Goal: Task Accomplishment & Management: Manage account settings

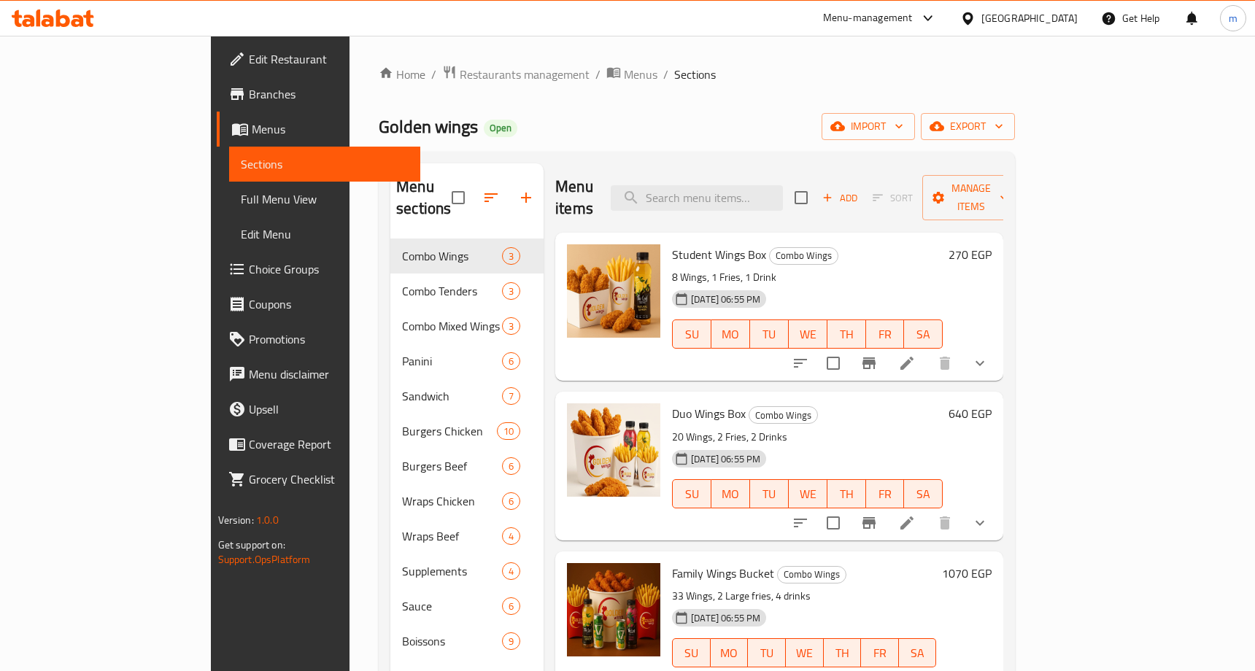
click at [217, 283] on link "Choice Groups" at bounding box center [319, 269] width 204 height 35
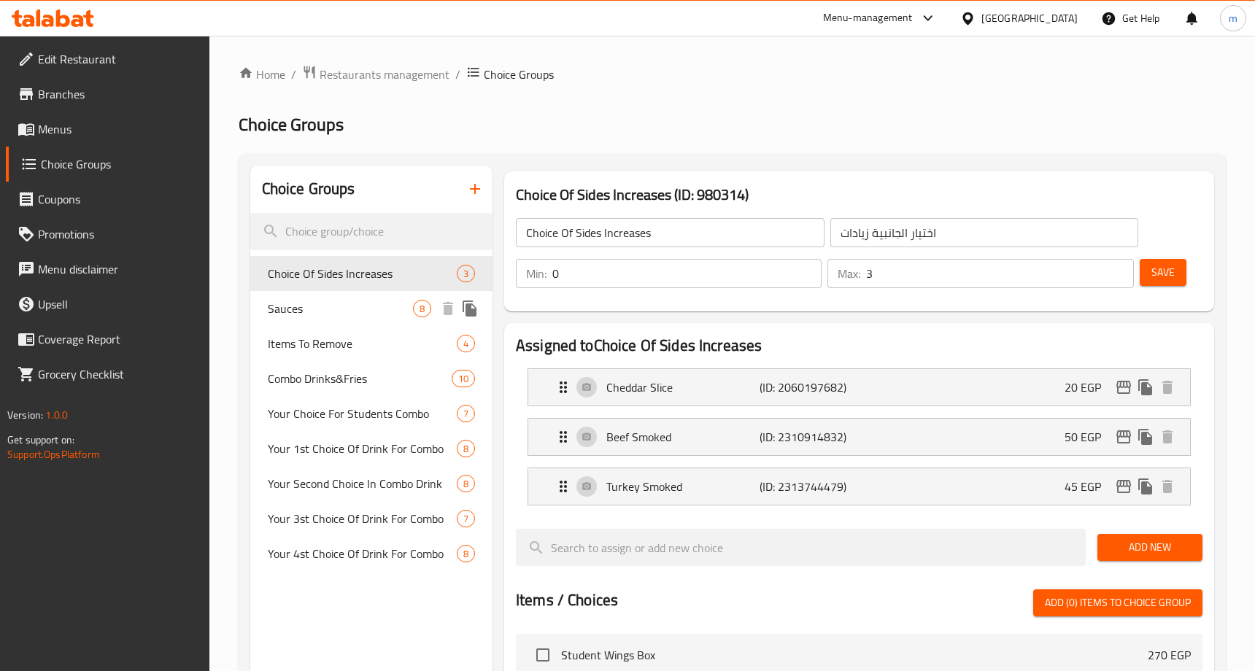
click at [346, 312] on span "Sauces" at bounding box center [340, 309] width 145 height 18
type input "Sauces"
type input "صوصات"
type input "1"
type input "2"
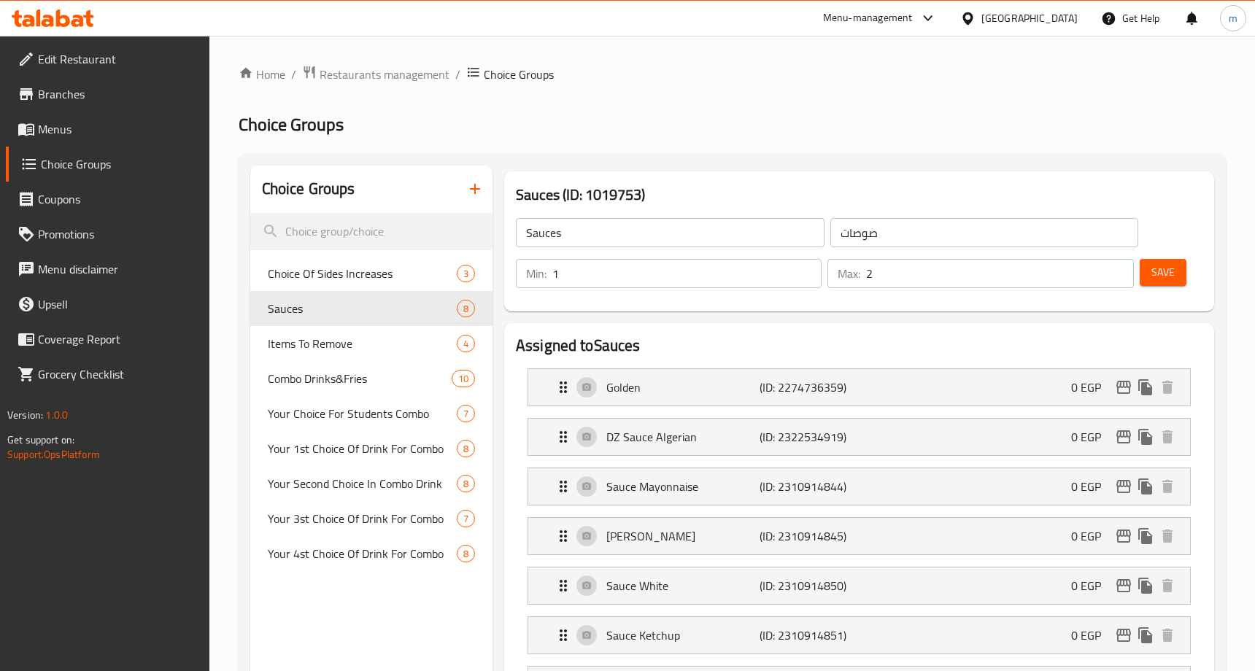
click at [702, 134] on h2 "Choice Groups" at bounding box center [732, 124] width 987 height 23
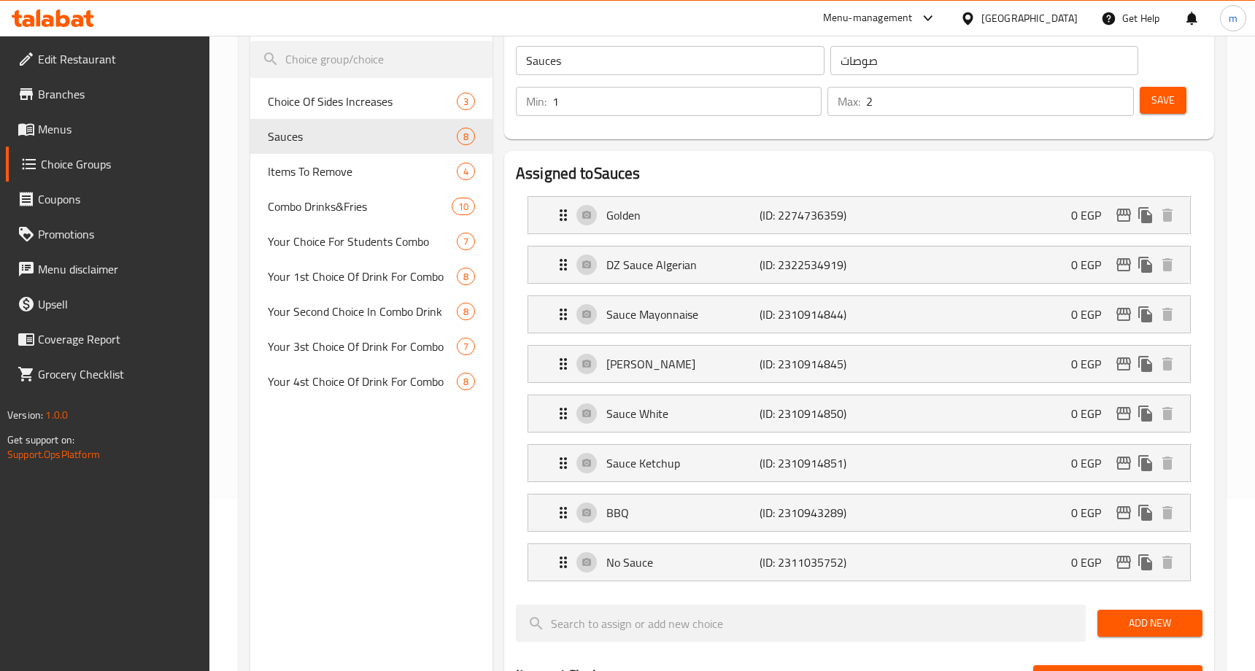
scroll to position [185, 0]
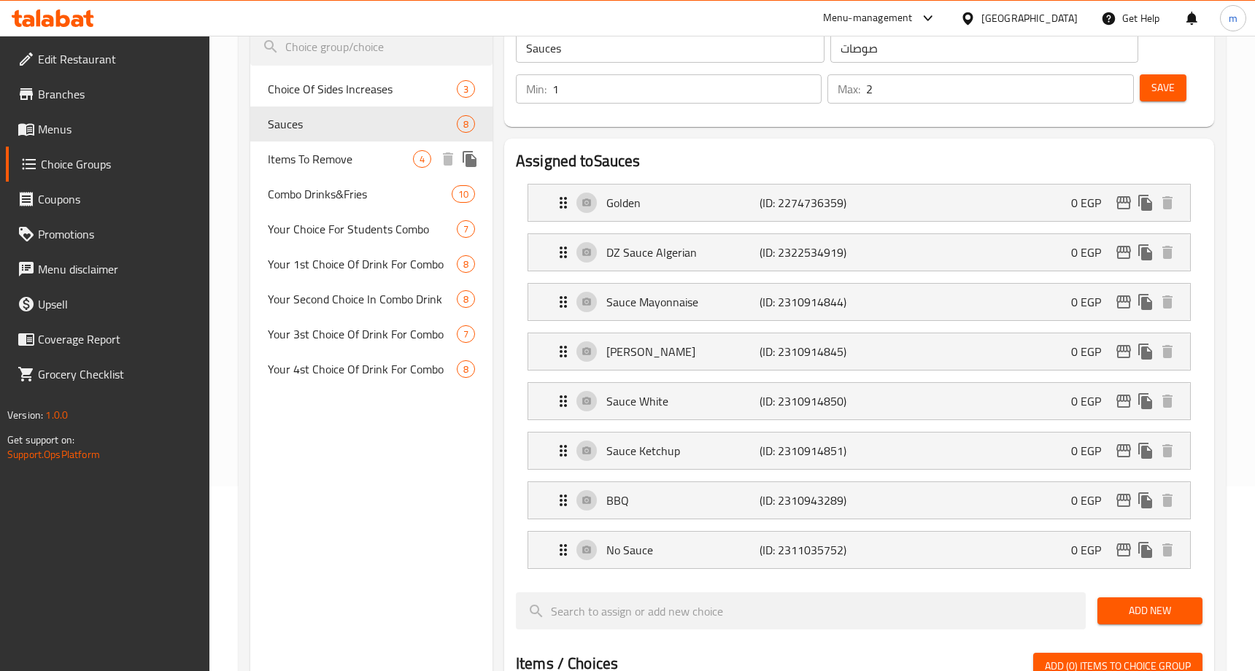
click at [319, 159] on span "Items To Remove" at bounding box center [340, 159] width 145 height 18
type input "Items To Remove"
type input "عناصر للإزالة"
type input "0"
type input "4"
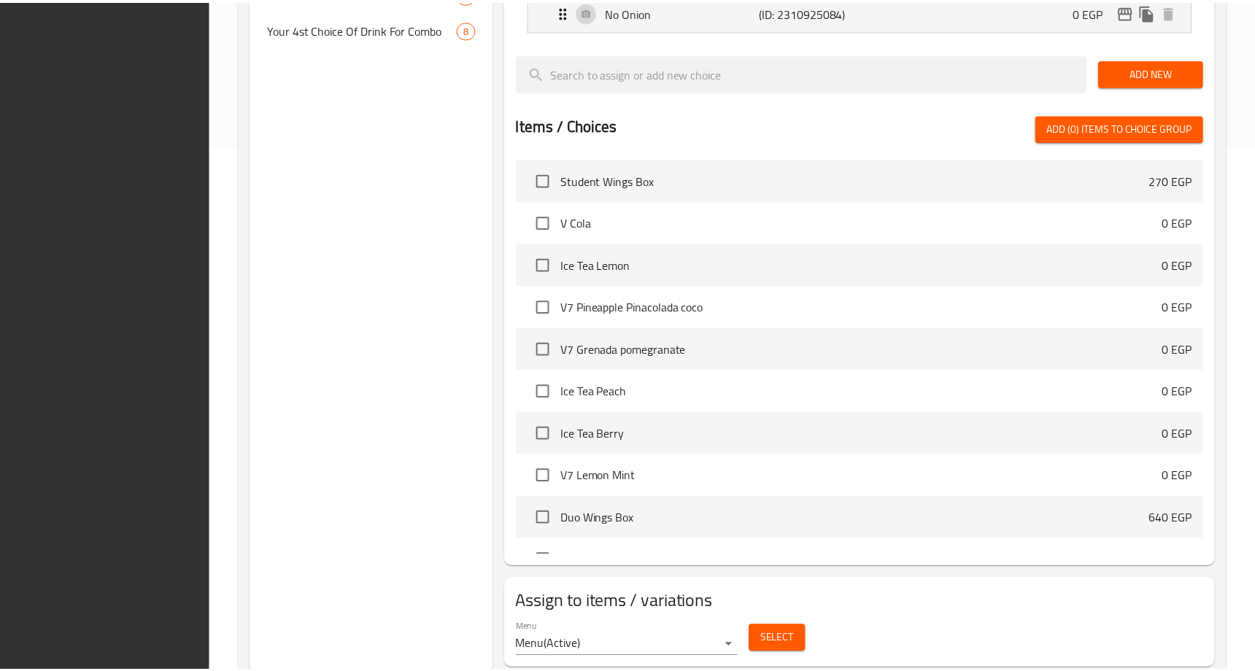
scroll to position [570, 0]
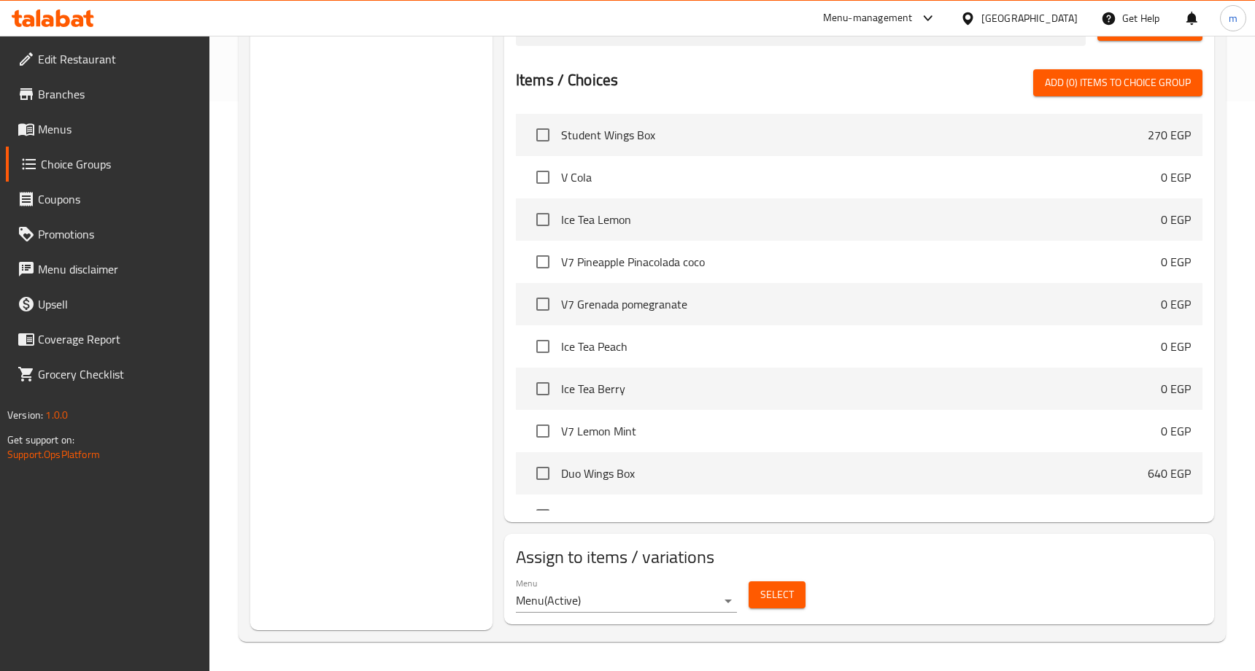
click at [363, 201] on div "Choice Groups Choice Of Sides Increases 3 Sauces 8 Items To Remove 4 Combo Drin…" at bounding box center [371, 113] width 242 height 1035
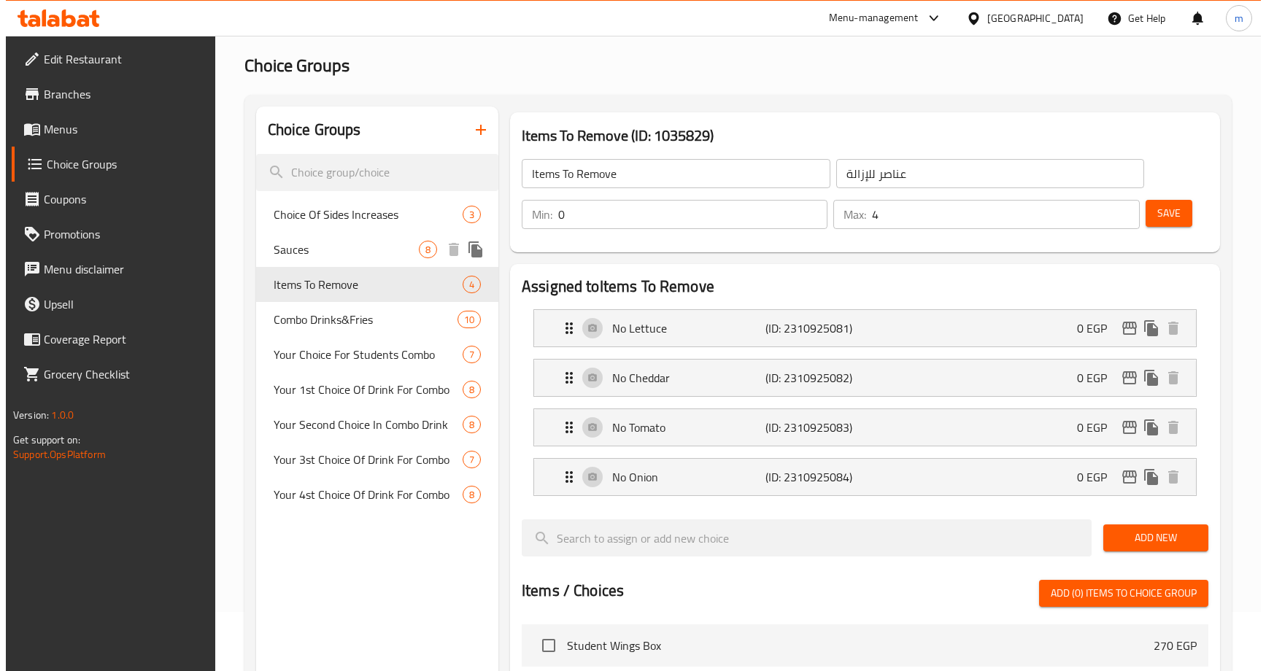
scroll to position [0, 0]
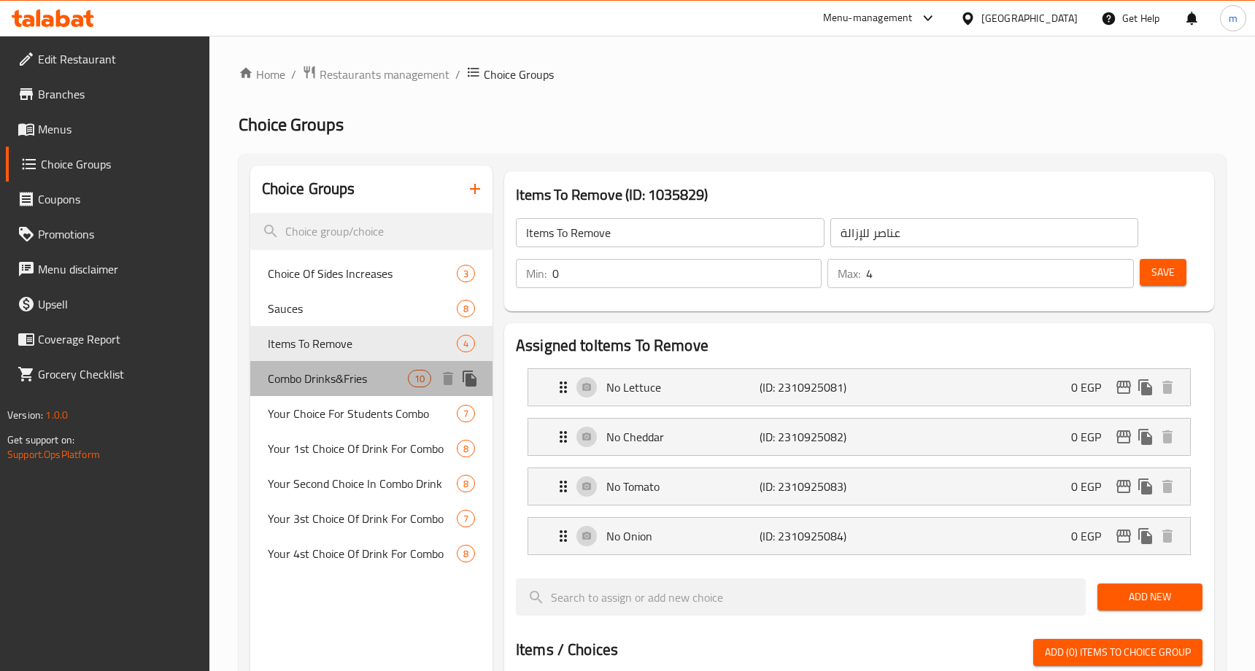
click at [335, 385] on span "Combo Drinks&Fries" at bounding box center [338, 379] width 140 height 18
type input "Combo Drinks&Fries"
type input "كومبو مشروب&بطاطس"
type input "1"
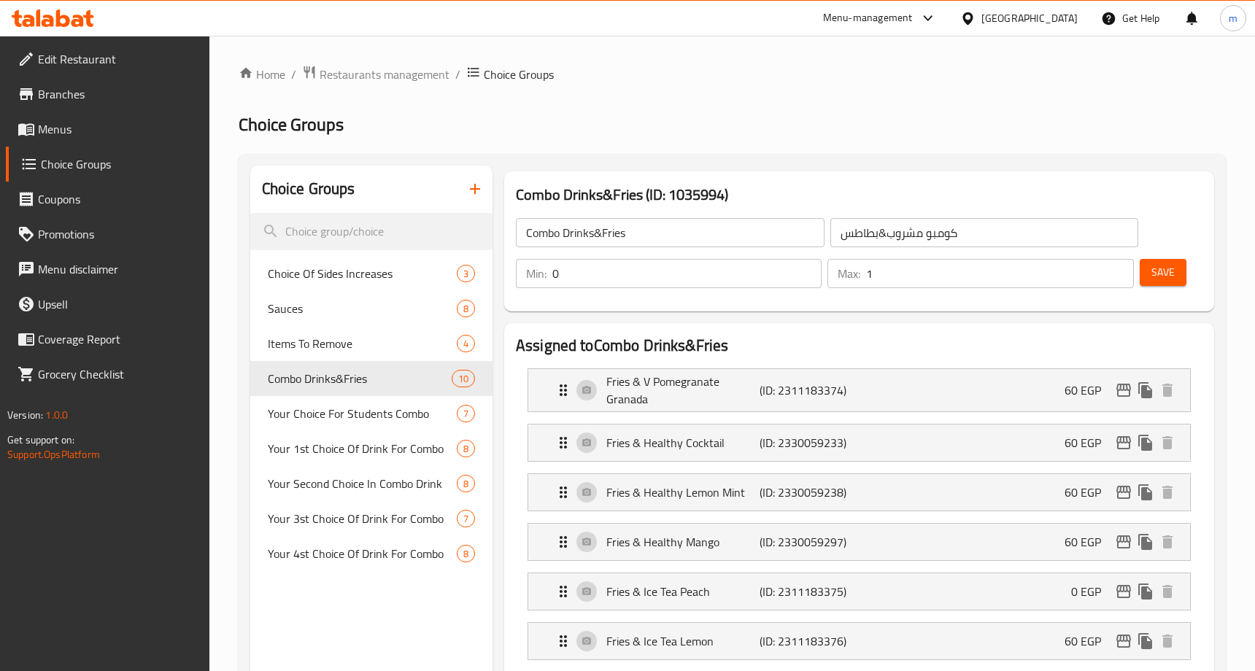
click at [379, 68] on span "Restaurants management" at bounding box center [385, 75] width 130 height 18
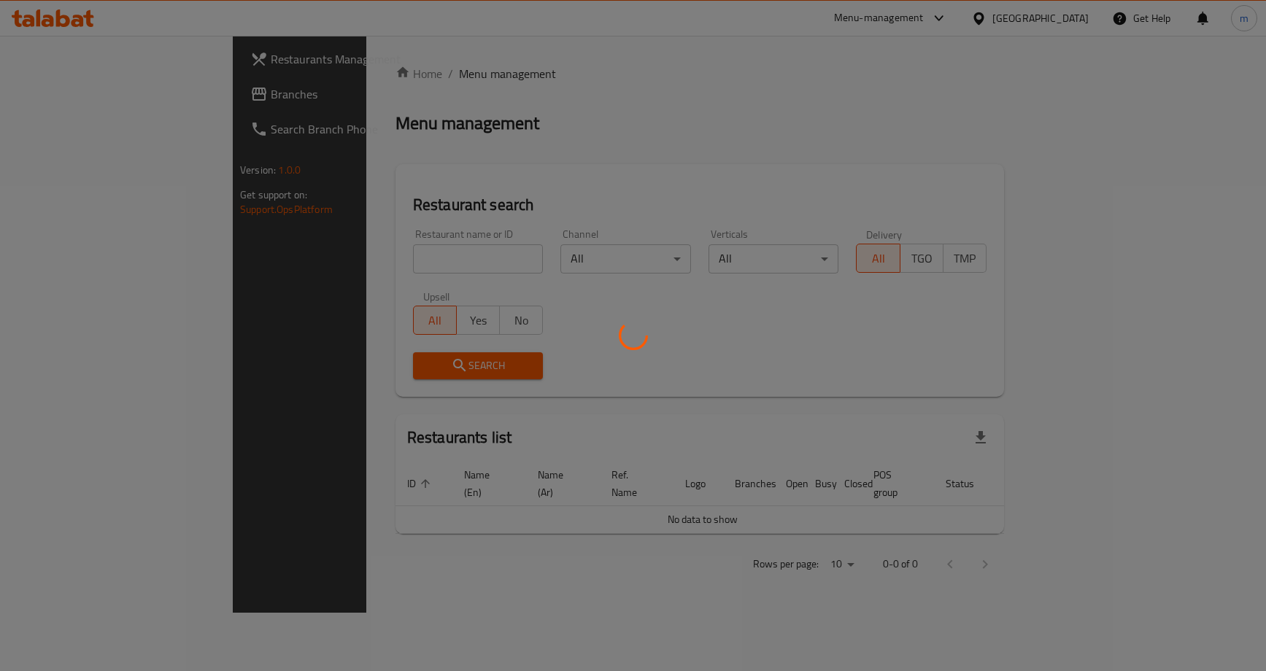
click at [101, 88] on div at bounding box center [633, 335] width 1266 height 671
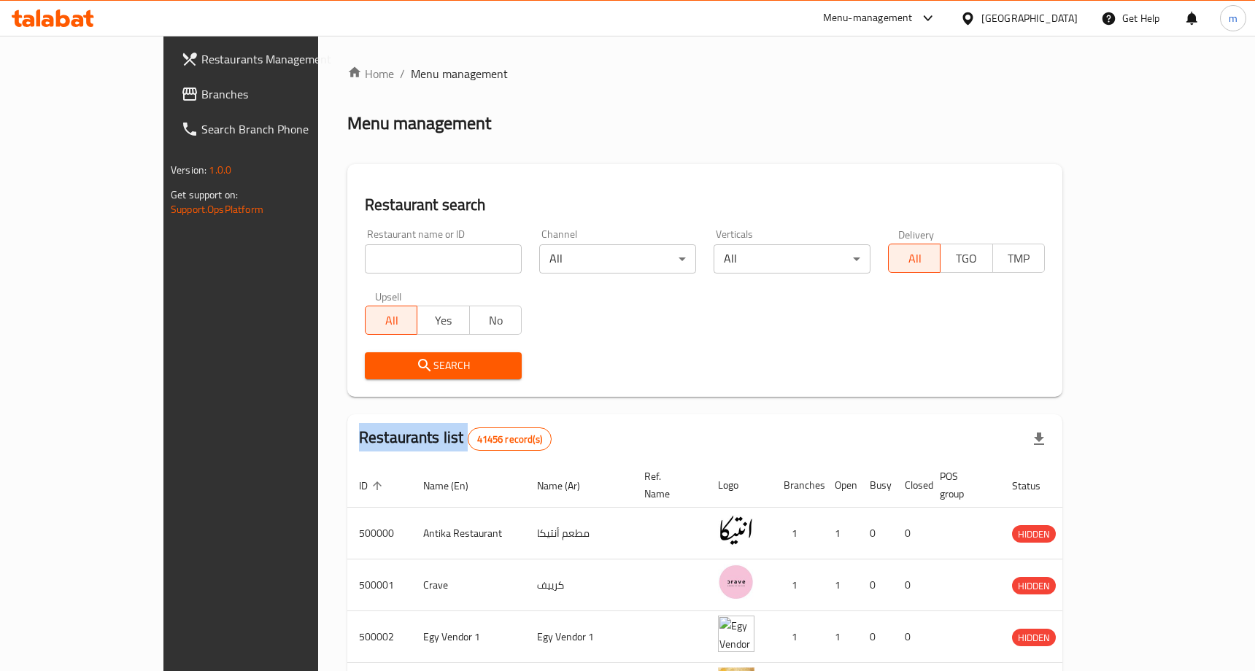
click at [101, 88] on div at bounding box center [627, 335] width 1255 height 671
click at [201, 88] on span "Branches" at bounding box center [281, 94] width 160 height 18
